Goal: Navigation & Orientation: Find specific page/section

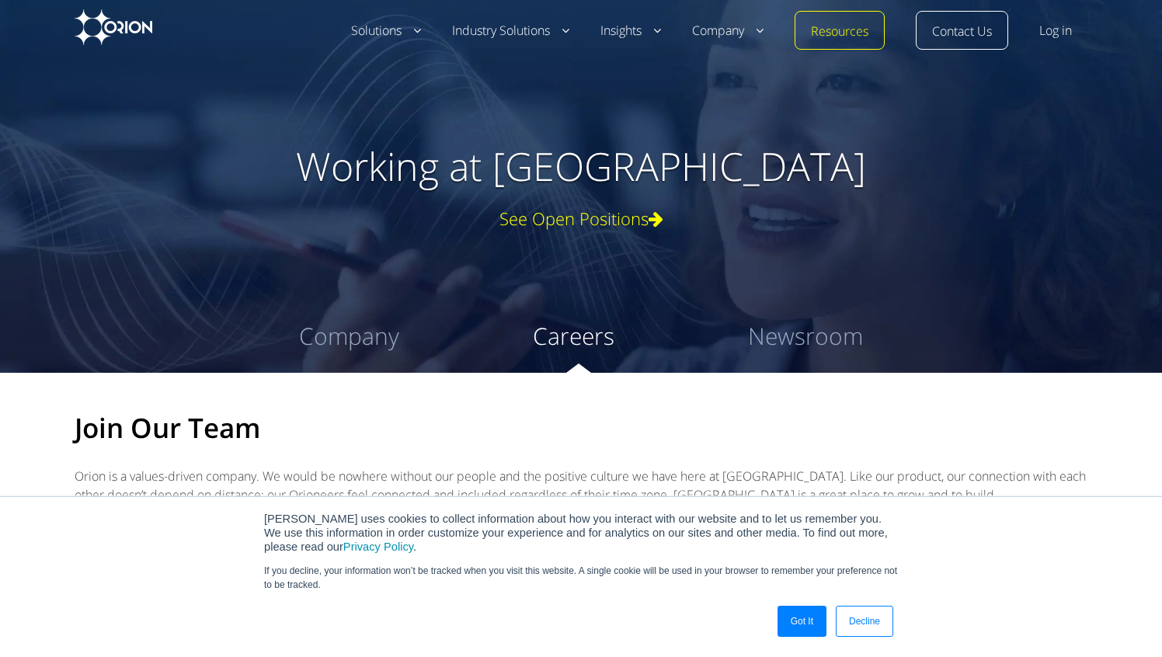
click at [865, 626] on link "Decline" at bounding box center [864, 621] width 57 height 31
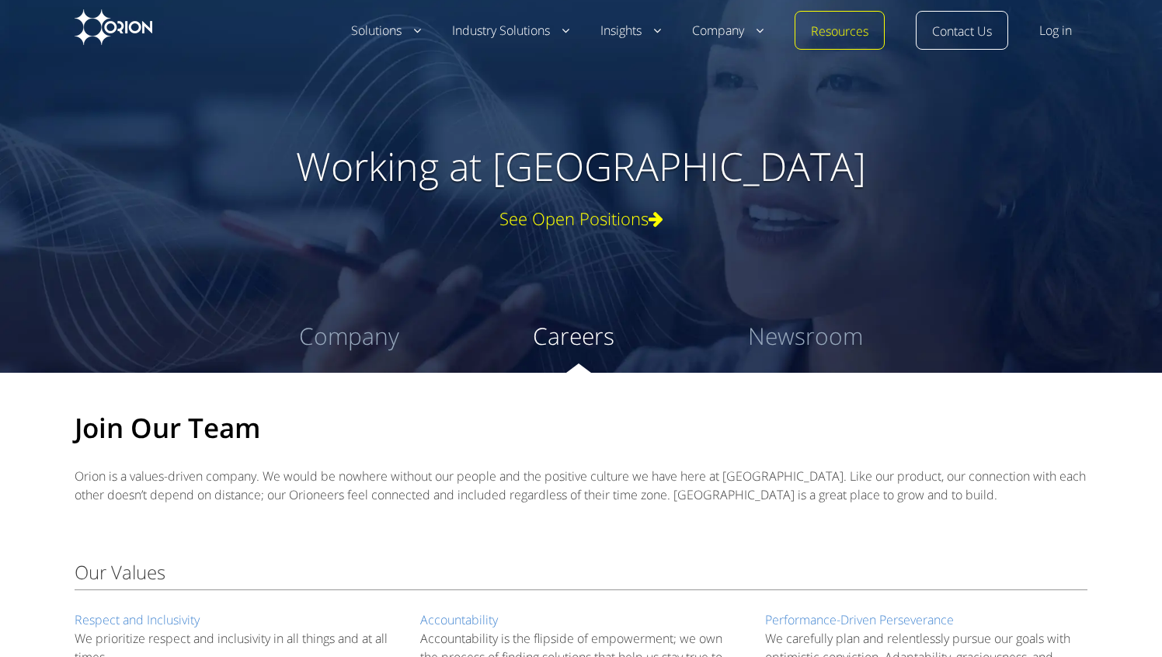
click at [610, 214] on div "See Open Positions" at bounding box center [580, 218] width 963 height 19
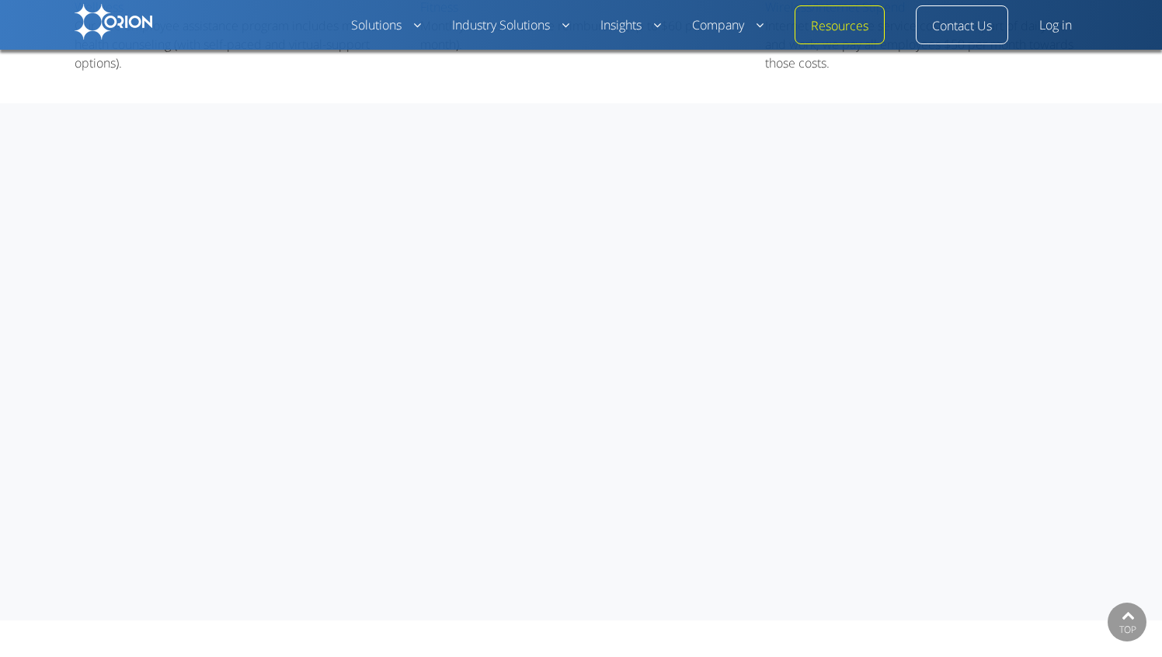
scroll to position [868, 0]
click at [954, 259] on div at bounding box center [581, 319] width 1162 height 517
click at [1000, 286] on div at bounding box center [581, 319] width 1162 height 517
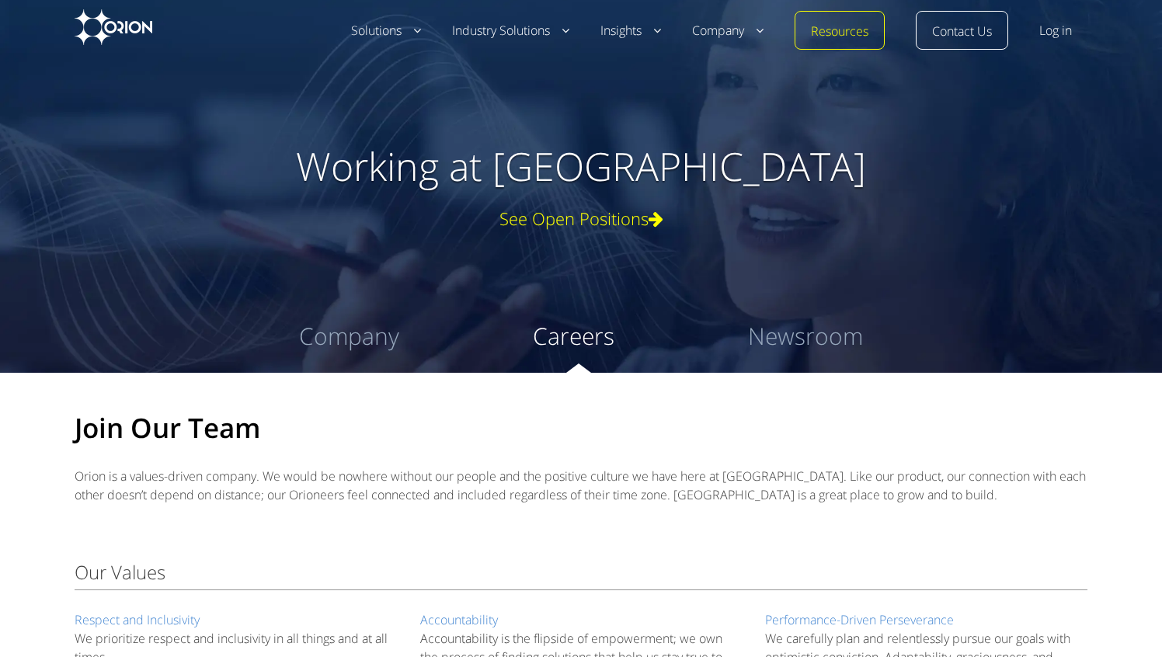
click at [600, 218] on div "See Open Positions" at bounding box center [580, 218] width 963 height 19
